Goal: Task Accomplishment & Management: Manage account settings

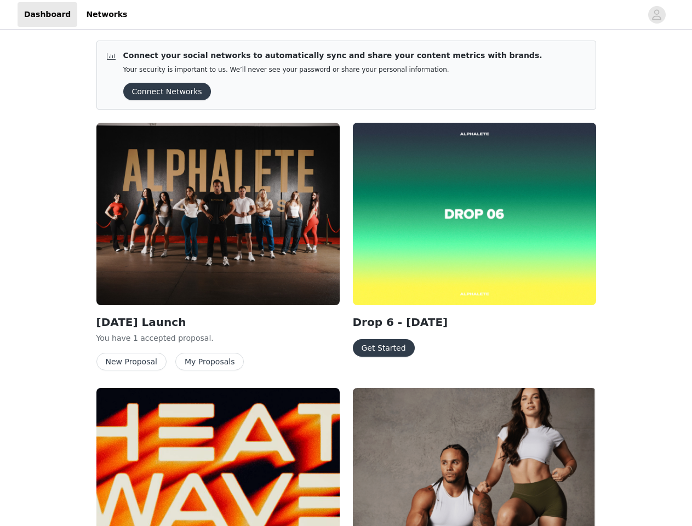
click at [346, 263] on div "Drop 6 - [DATE] Get Started" at bounding box center [474, 242] width 257 height 252
click at [346, 15] on div at bounding box center [388, 14] width 508 height 25
click at [657, 15] on icon "avatar" at bounding box center [657, 15] width 10 height 18
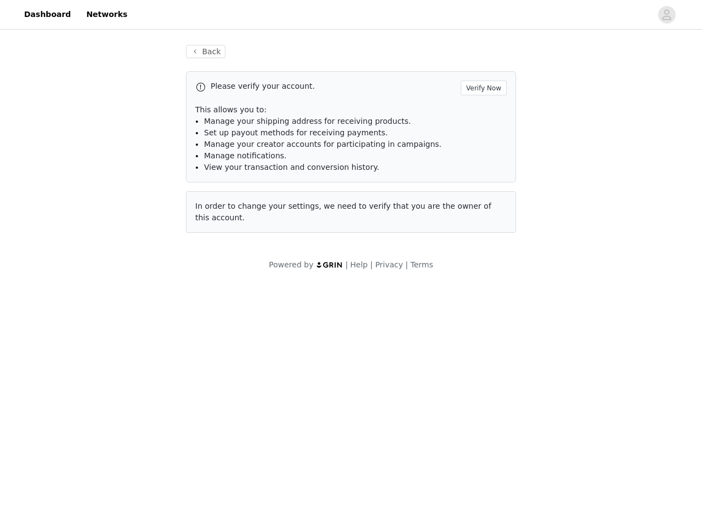
click at [163, 92] on div "Back Please verify your account. Verify Now This allows you to: Manage your shi…" at bounding box center [351, 158] width 702 height 252
click at [218, 214] on div "In order to change your settings, we need to verify that you are the owner of t…" at bounding box center [351, 212] width 330 height 42
click at [129, 362] on body "Dashboard Networks Back Please verify your account. Verify Now This allows you …" at bounding box center [351, 263] width 702 height 526
click at [202, 362] on body "Dashboard Networks Back Please verify your account. Verify Now This allows you …" at bounding box center [351, 263] width 702 height 526
